Goal: Information Seeking & Learning: Learn about a topic

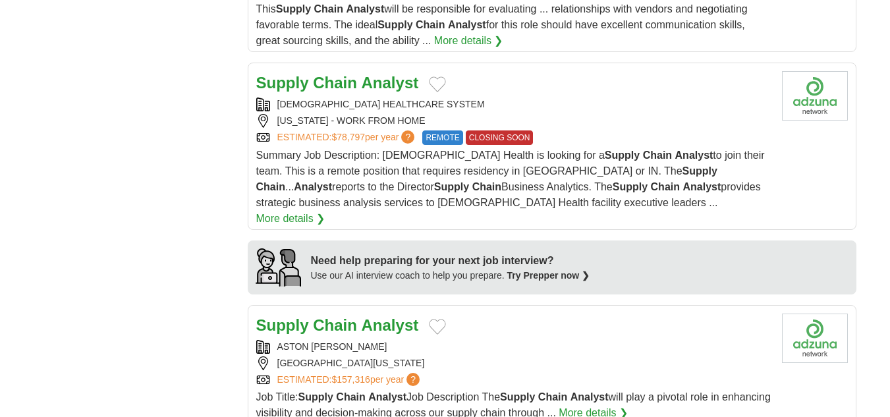
scroll to position [1054, 0]
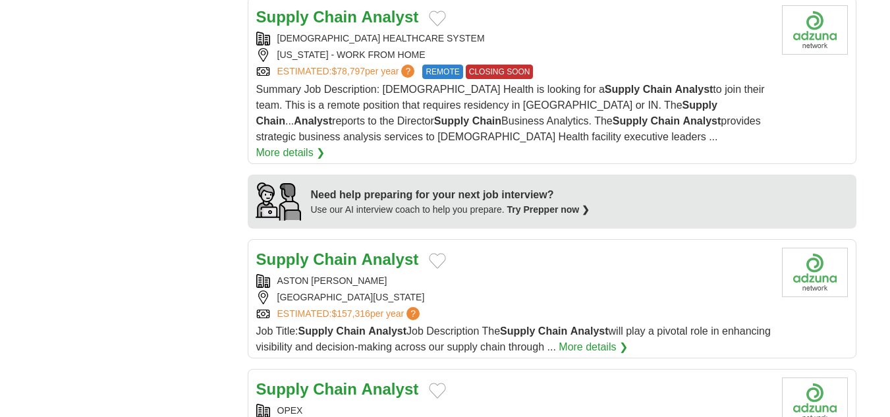
click at [364, 250] on strong "Analyst" at bounding box center [390, 259] width 57 height 18
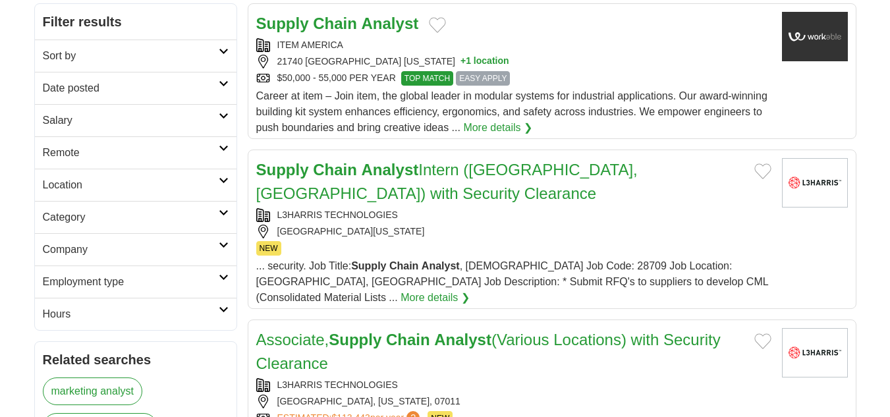
scroll to position [132, 0]
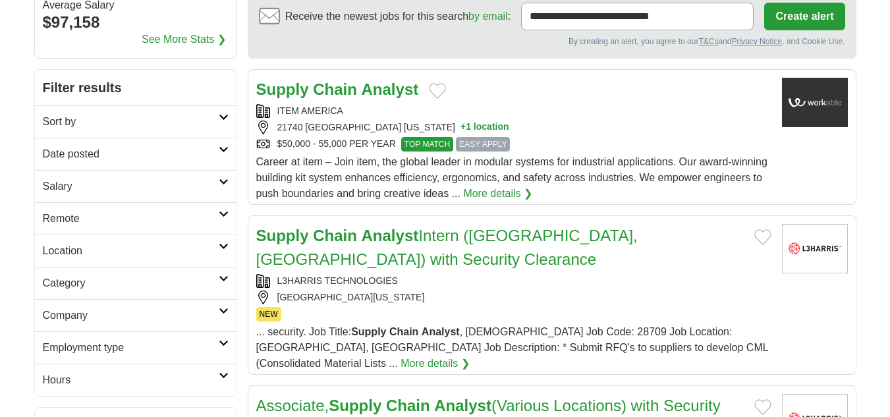
click at [107, 156] on h2 "Date posted" at bounding box center [131, 154] width 176 height 16
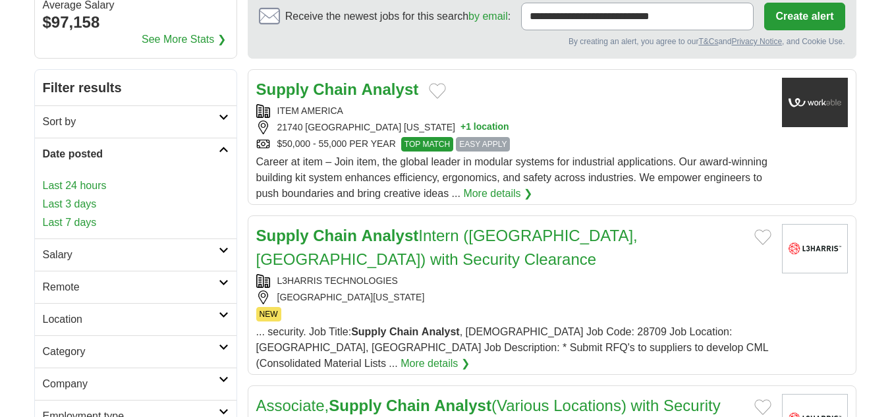
click at [80, 185] on link "Last 24 hours" at bounding box center [136, 186] width 186 height 16
click at [61, 182] on link "Last 24 hours" at bounding box center [136, 186] width 186 height 16
